Goal: Information Seeking & Learning: Understand process/instructions

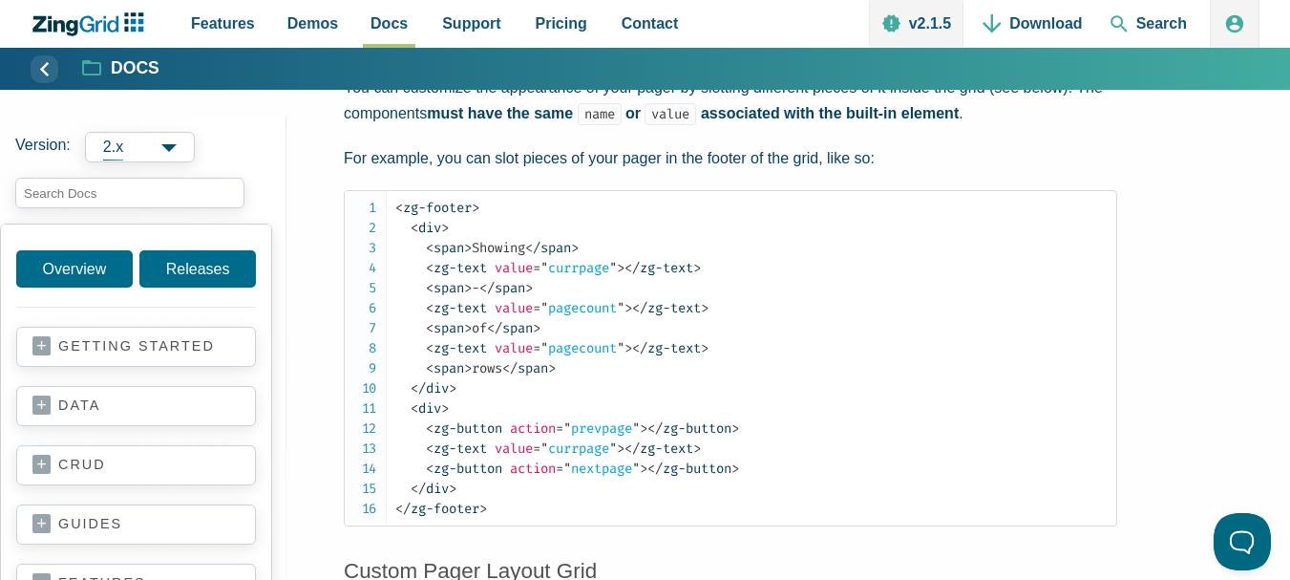
scroll to position [6154, 0]
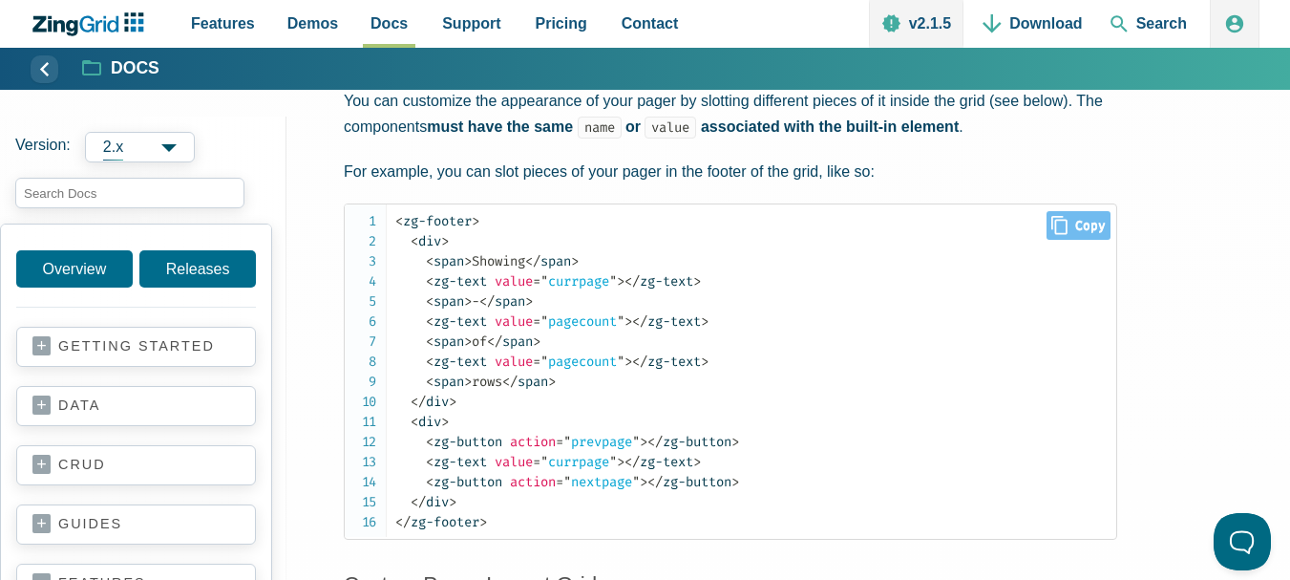
click at [976, 475] on code "< zg-footer > < div > < span > Showing </ span > < zg-text value = " currpage "…" at bounding box center [755, 371] width 721 height 321
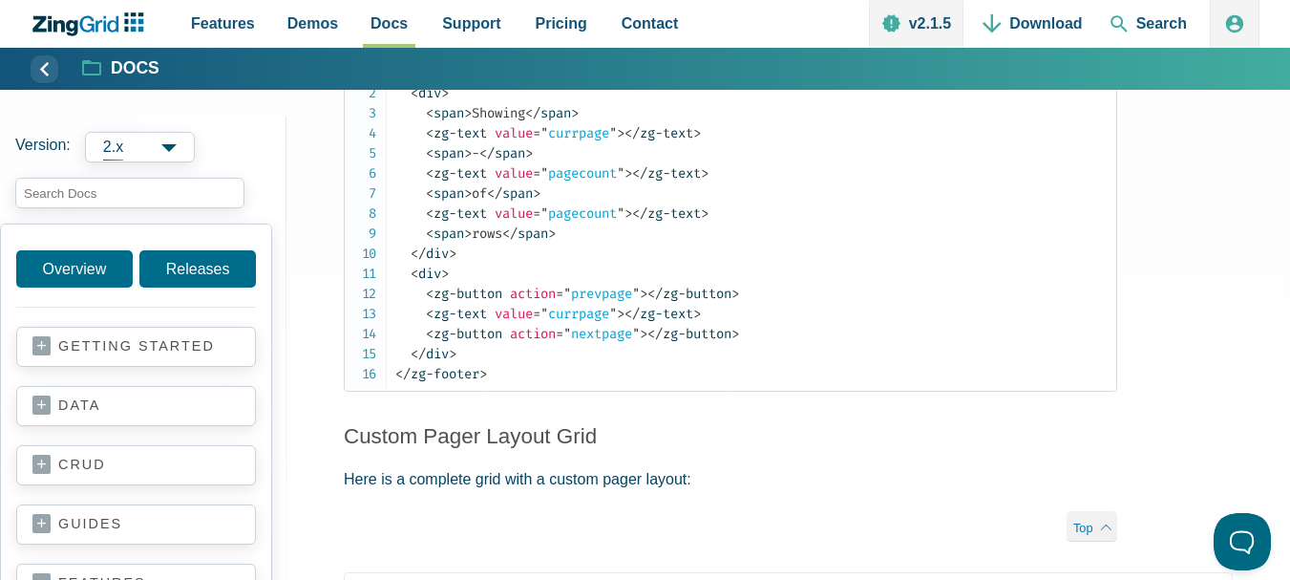
scroll to position [6303, 0]
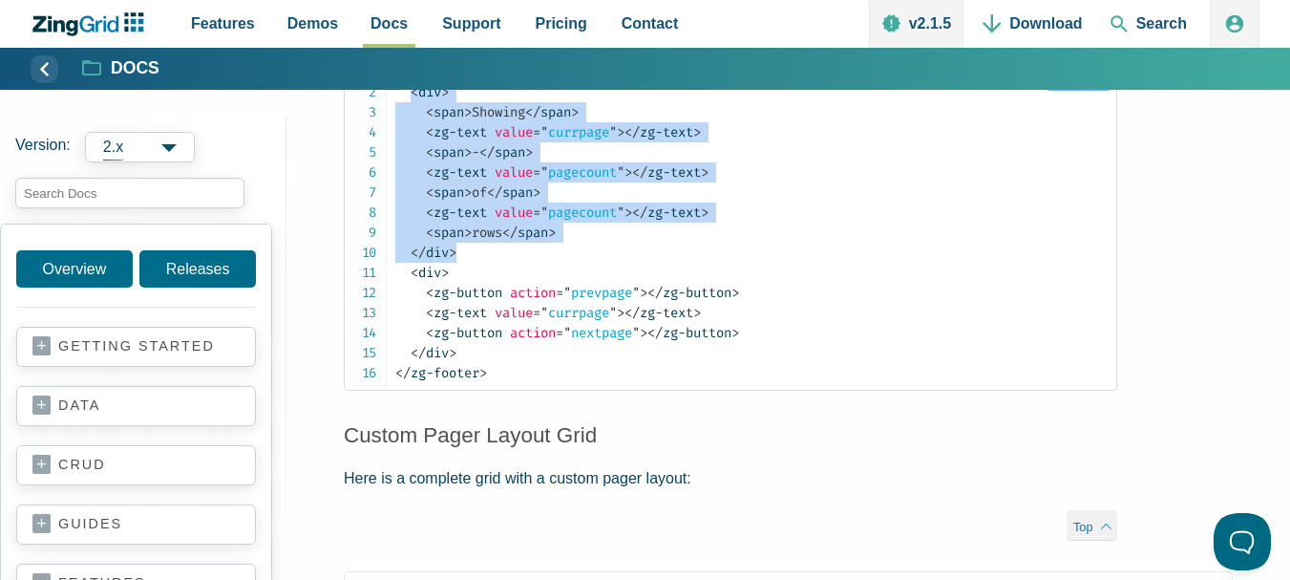
drag, startPoint x: 408, startPoint y: 116, endPoint x: 490, endPoint y: 273, distance: 177.7
click at [490, 273] on code "< zg-footer > < div > < span > Showing </ span > < zg-text value = " currpage "…" at bounding box center [755, 222] width 721 height 321
copy code "< div > < span > Showing </ span > < zg-text value = " currpage " > </ zg-text …"
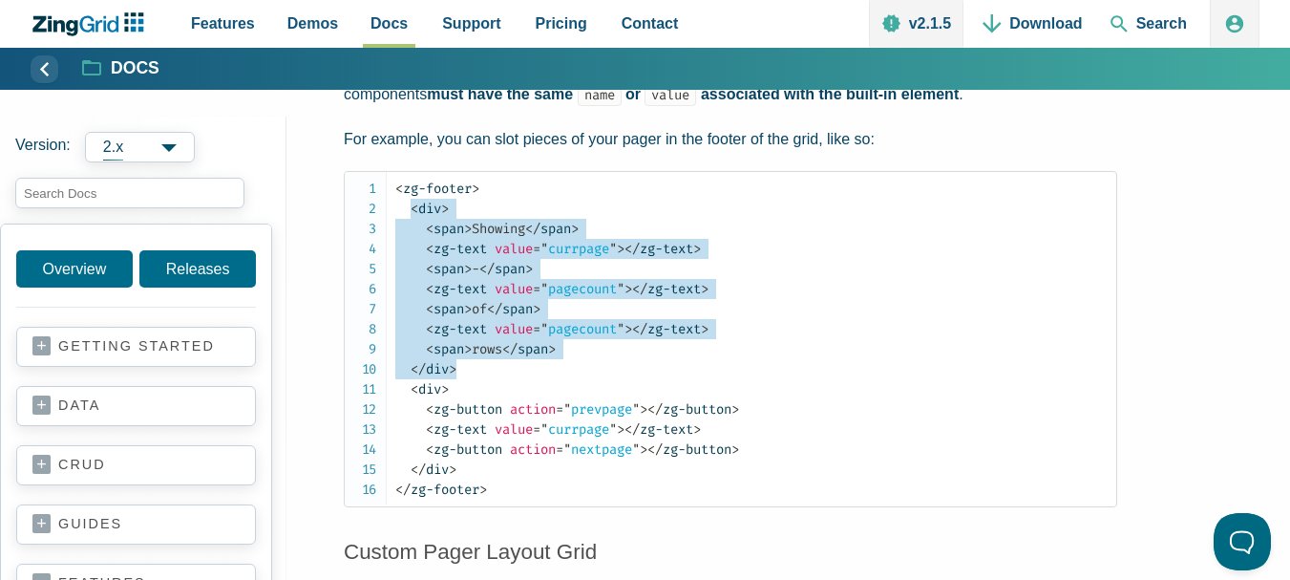
scroll to position [6185, 0]
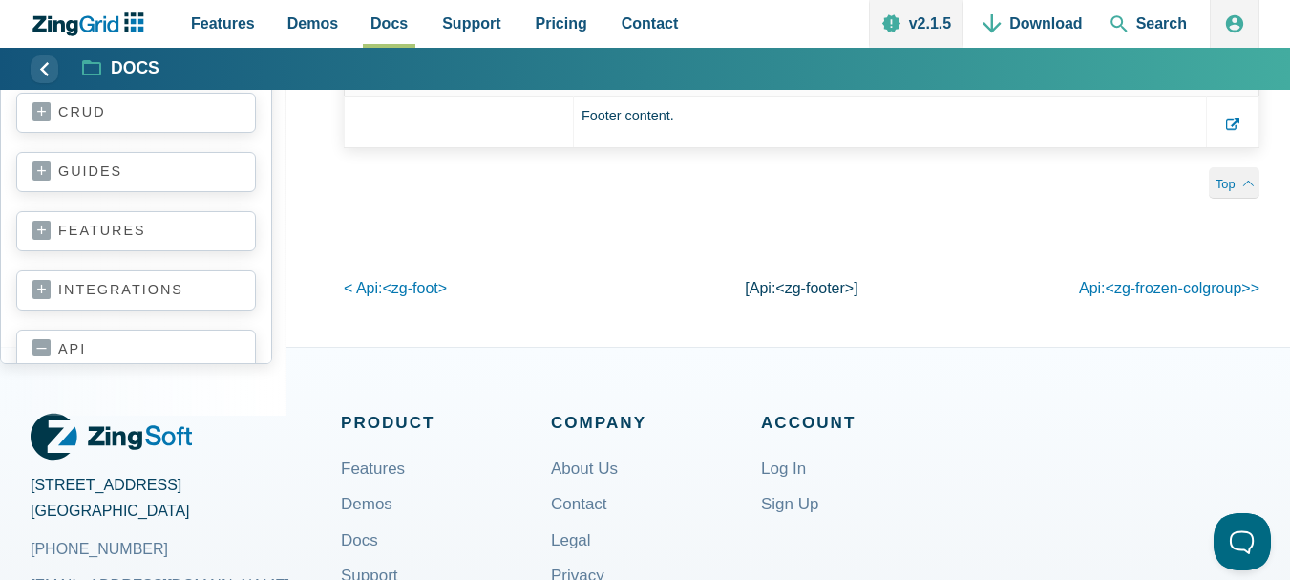
scroll to position [3300, 0]
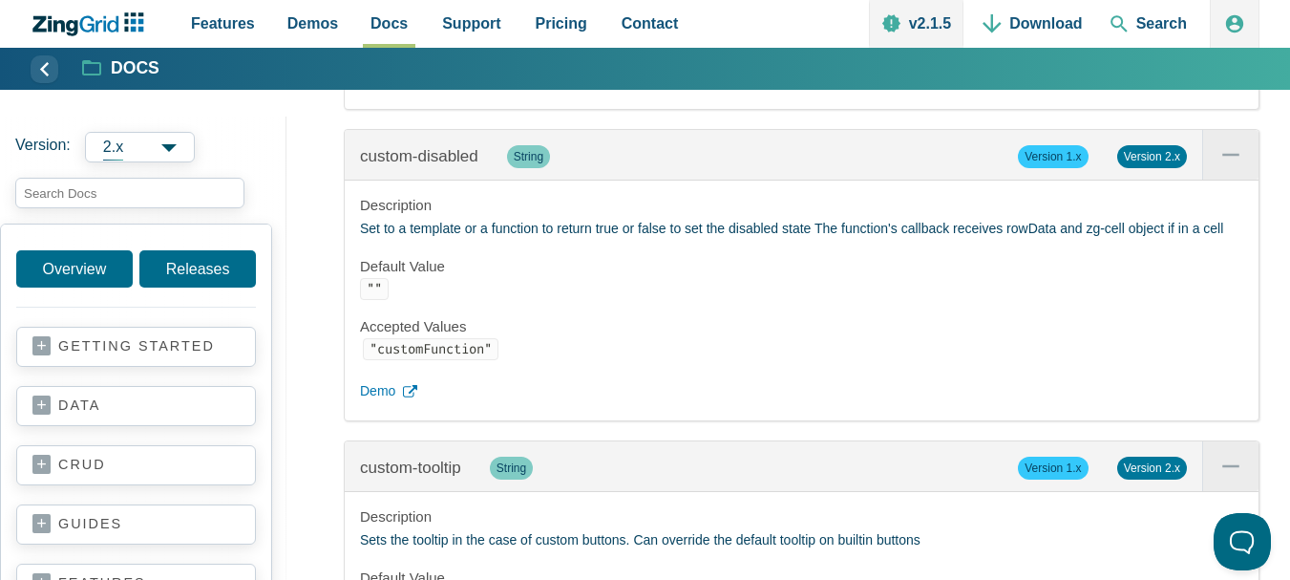
scroll to position [2662, 0]
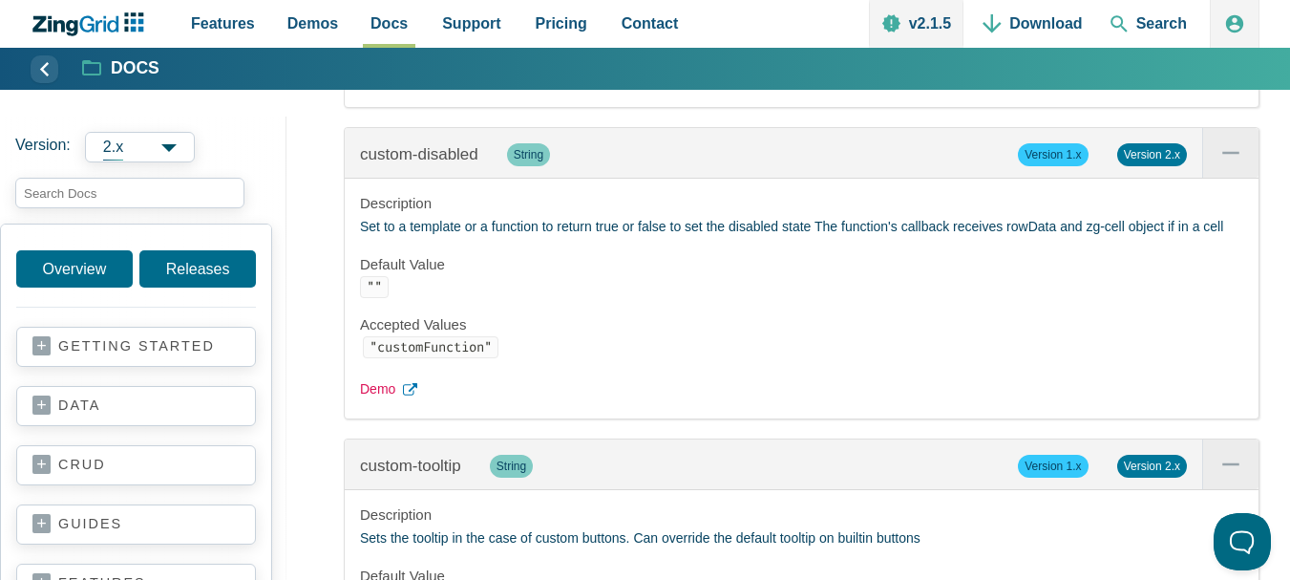
click at [379, 401] on span "Demo" at bounding box center [377, 389] width 35 height 23
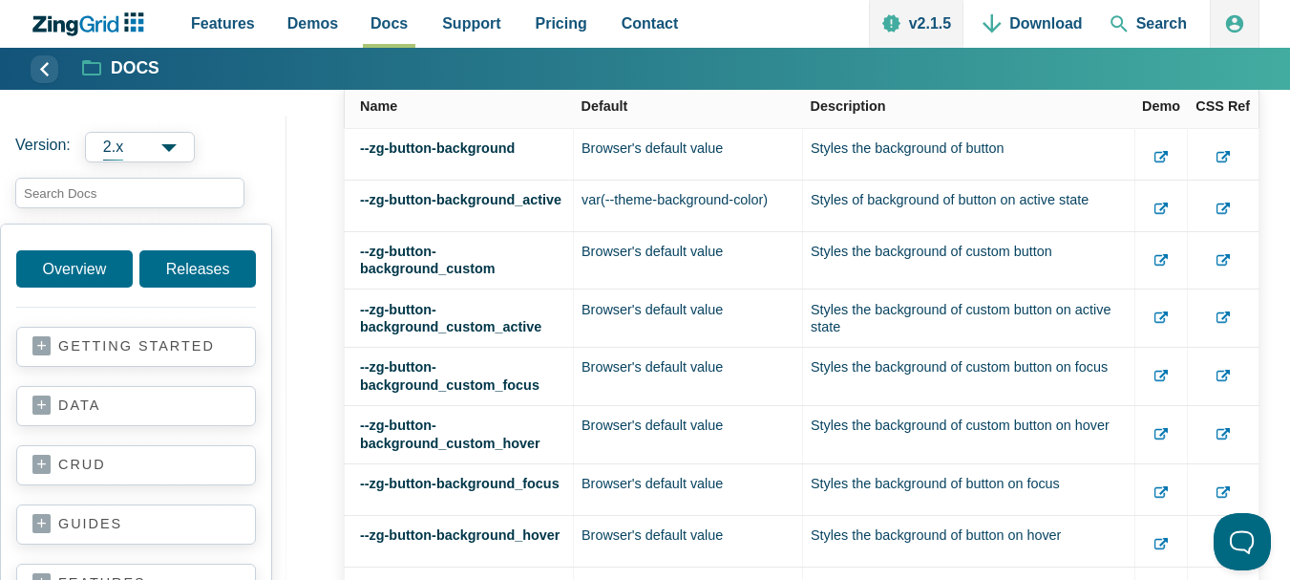
scroll to position [5389, 0]
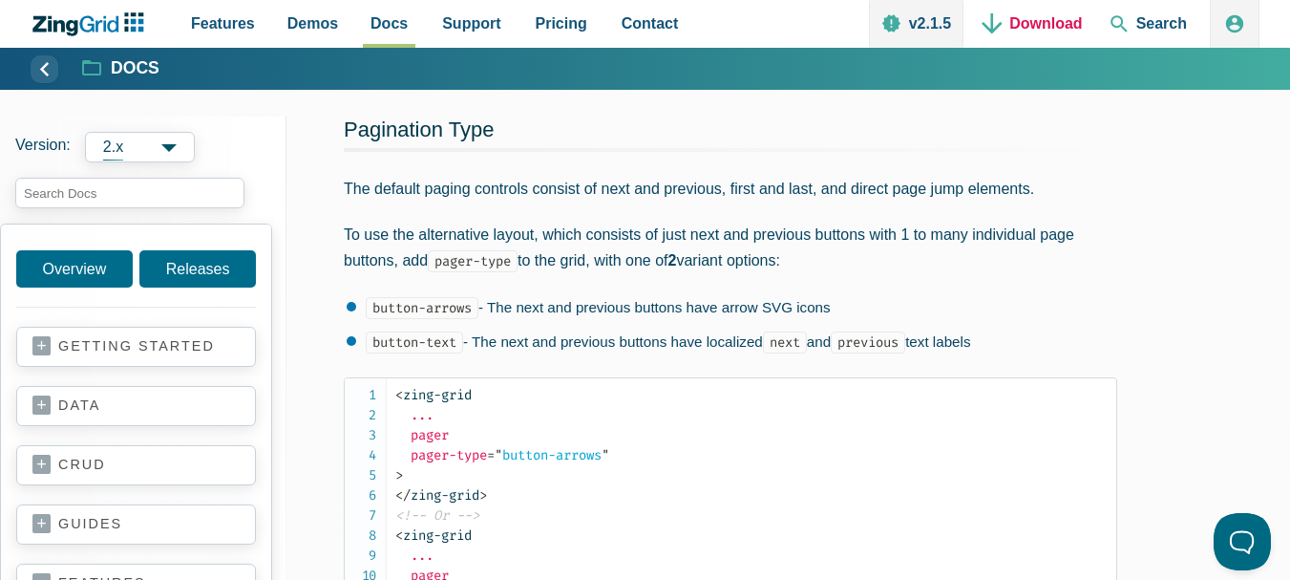
scroll to position [6369, 0]
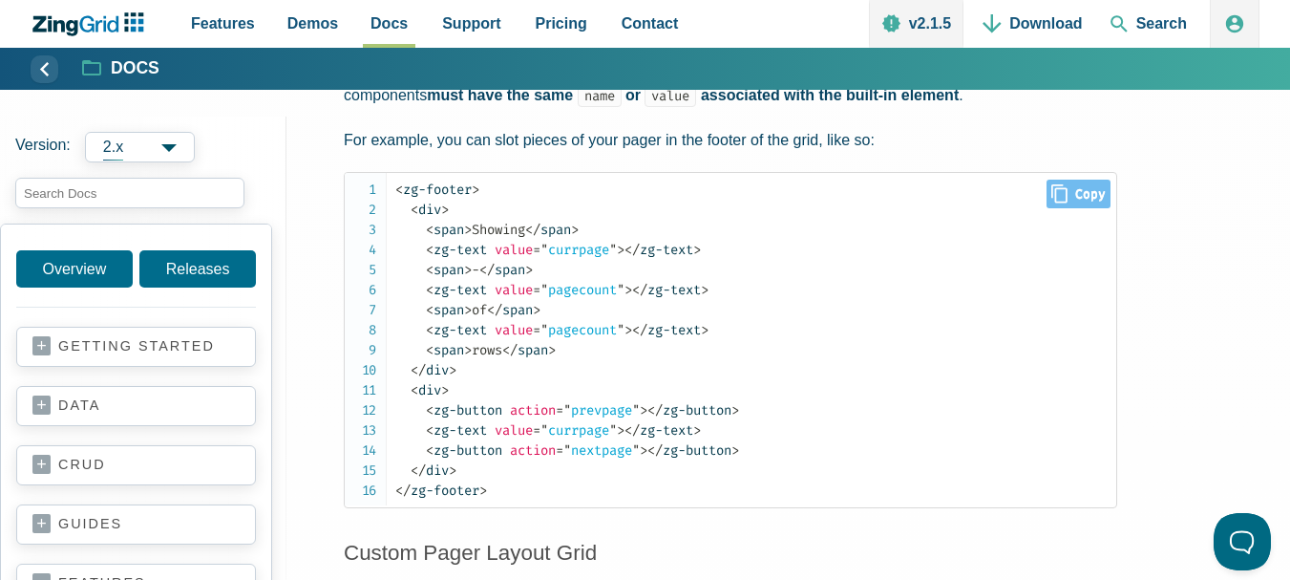
click at [512, 500] on code "< zg-footer > < div > < span > Showing </ span > < zg-text value = " currpage "…" at bounding box center [755, 340] width 721 height 321
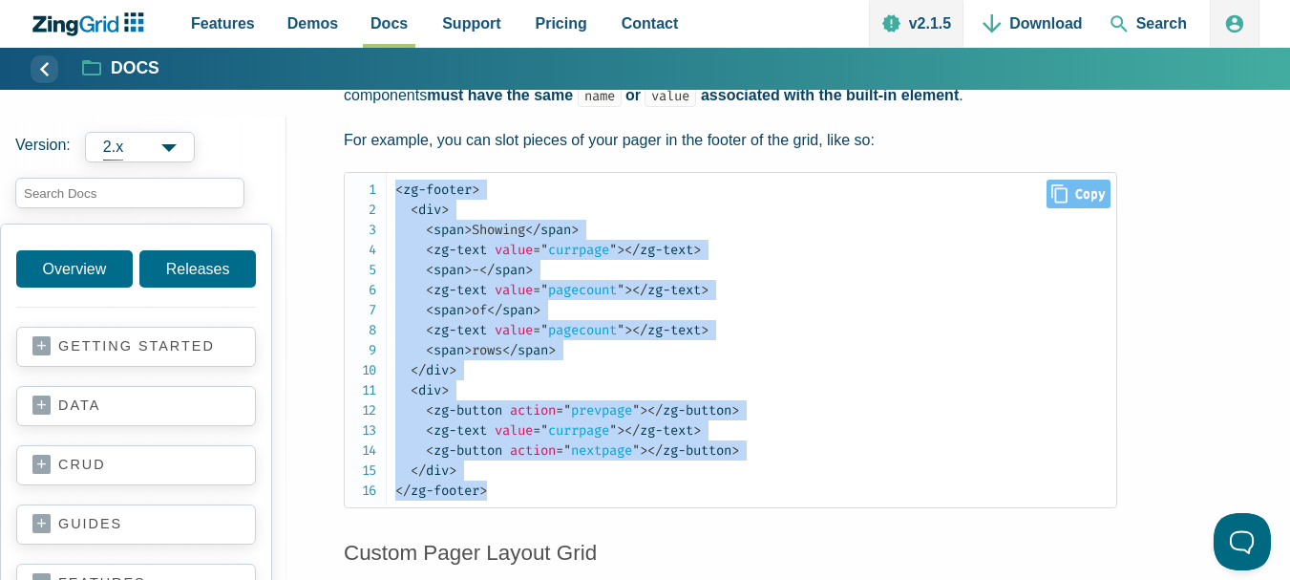
drag, startPoint x: 490, startPoint y: 516, endPoint x: 396, endPoint y: 219, distance: 311.4
click at [396, 219] on code "< zg-footer > < div > < span > Showing </ span > < zg-text value = " currpage "…" at bounding box center [755, 340] width 721 height 321
copy code "< zg-footer > < div > < span > Showing </ span > < zg-text value = " currpage "…"
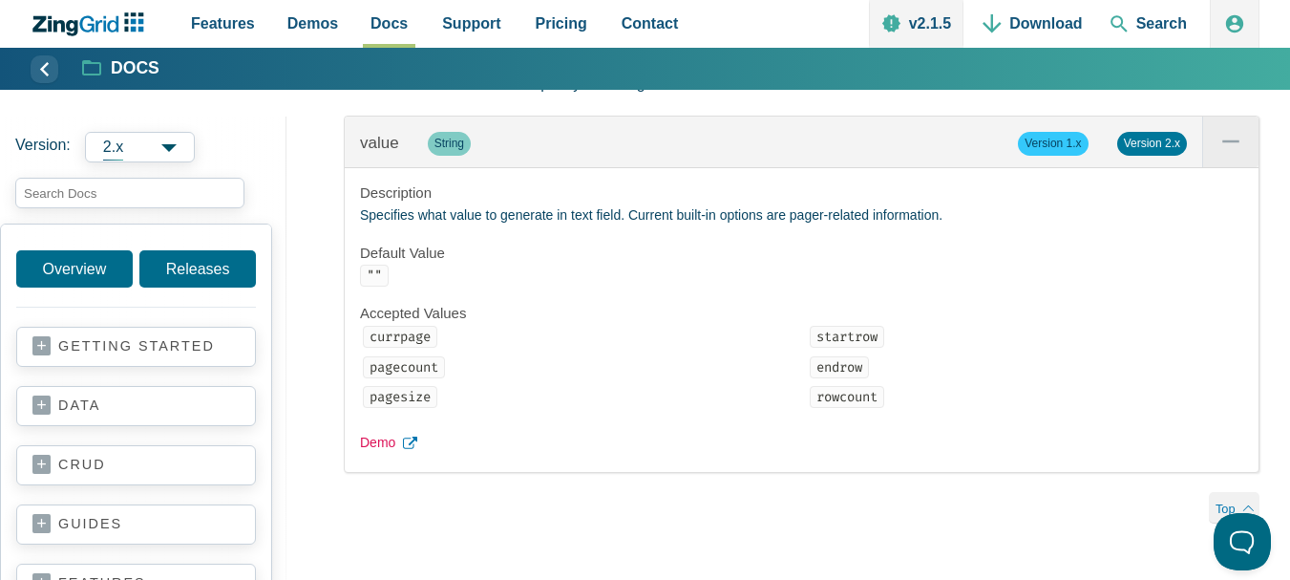
scroll to position [2185, 0]
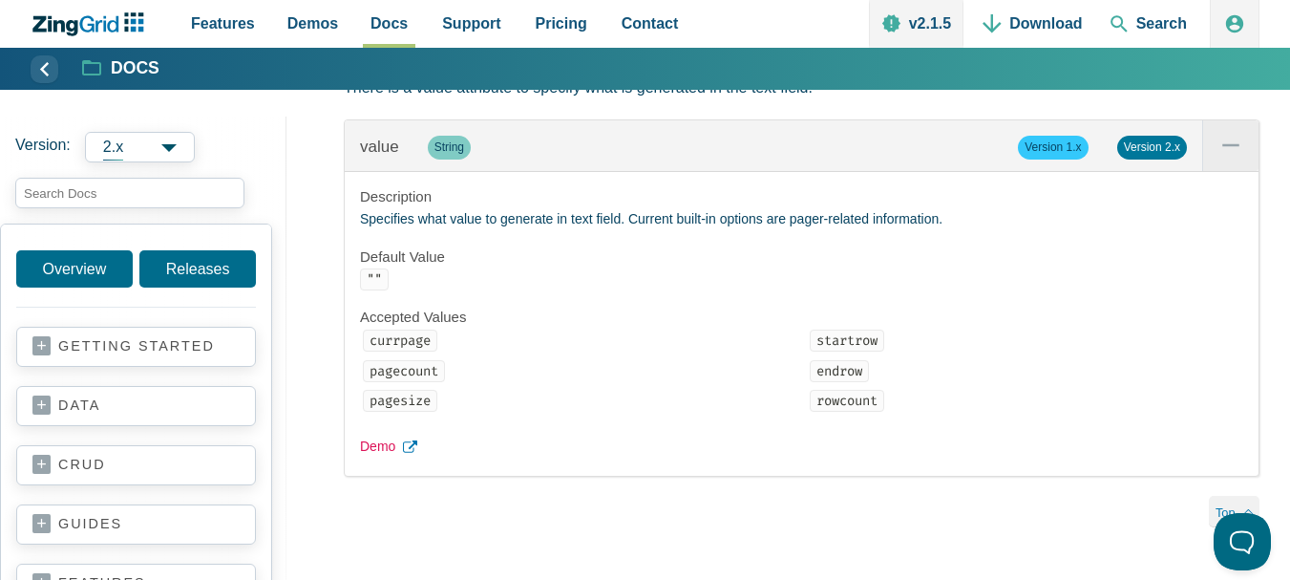
click at [379, 454] on span "Demo" at bounding box center [377, 446] width 35 height 23
